Goal: Navigation & Orientation: Go to known website

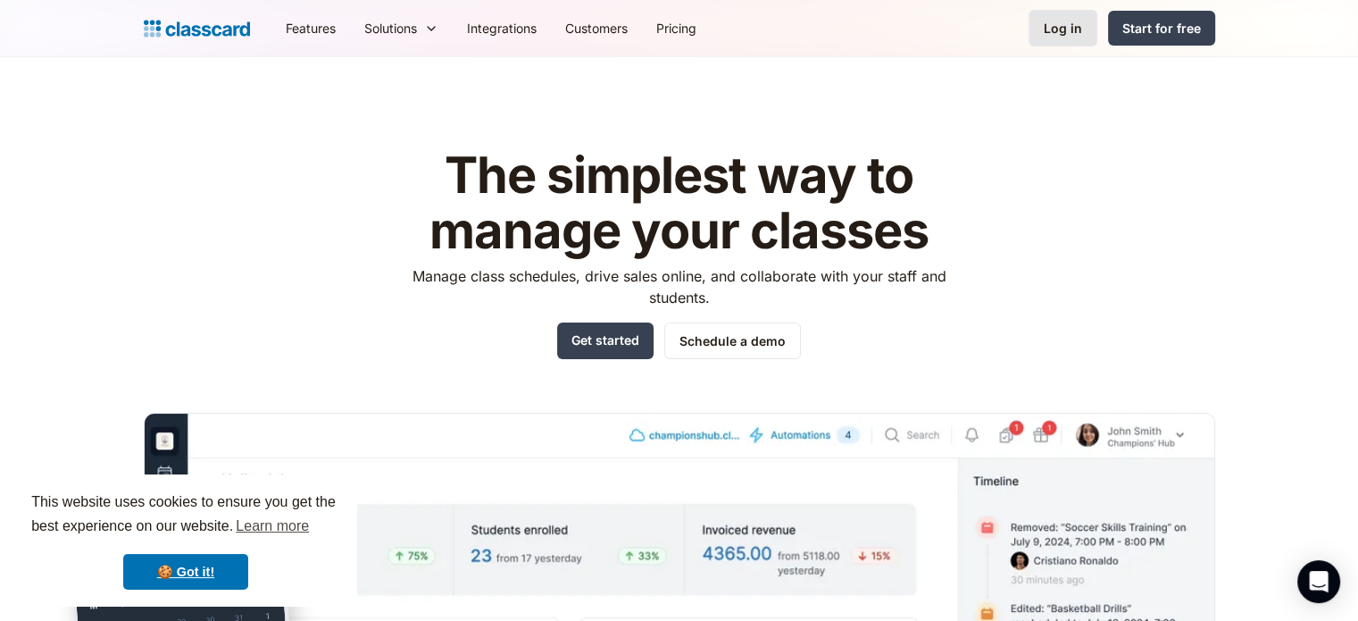
click at [1054, 31] on div "Log in" at bounding box center [1063, 28] width 38 height 19
click at [1057, 33] on div "Log in" at bounding box center [1063, 28] width 38 height 19
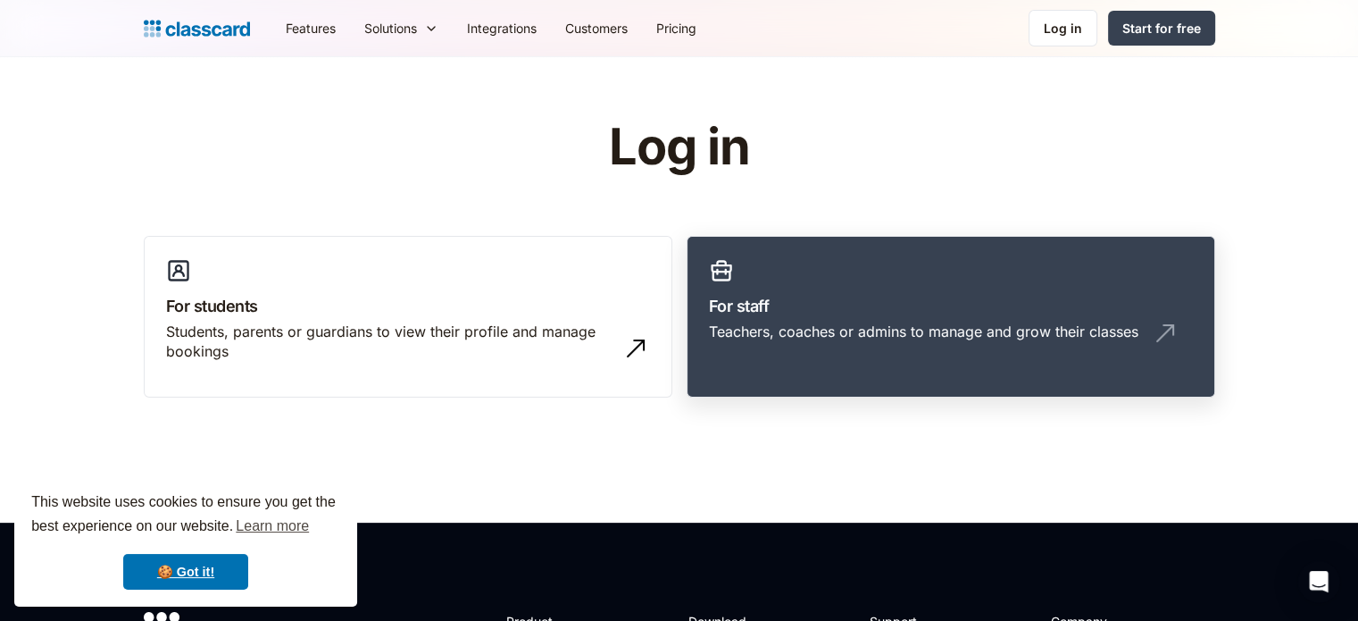
click at [818, 264] on link "For staff Teachers, coaches or admins to manage and grow their classes" at bounding box center [951, 317] width 529 height 162
